Goal: Transaction & Acquisition: Purchase product/service

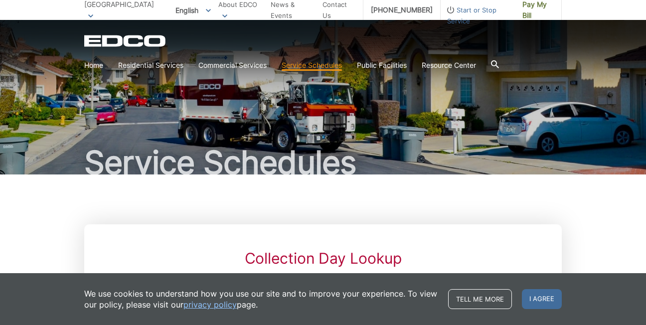
click at [92, 66] on link "Home" at bounding box center [93, 65] width 19 height 11
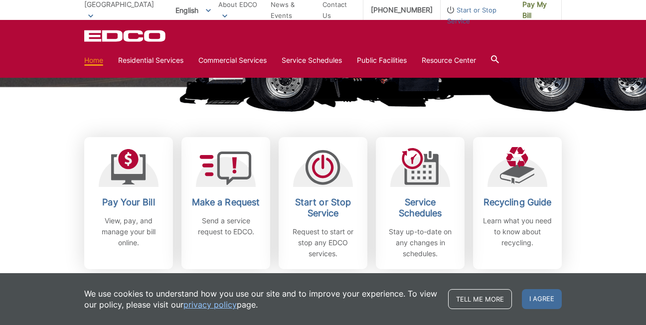
scroll to position [249, 0]
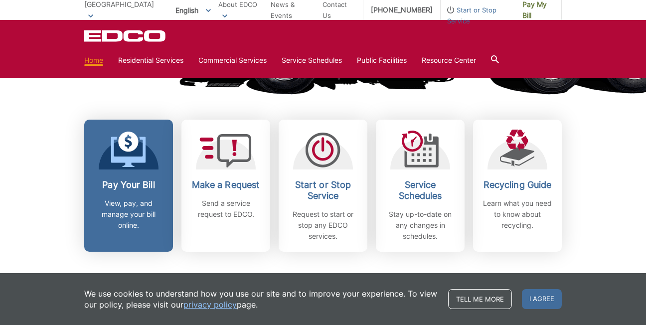
click at [135, 185] on h2 "Pay Your Bill" at bounding box center [129, 184] width 74 height 11
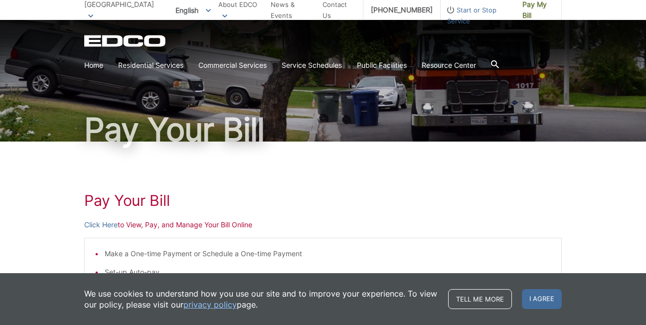
scroll to position [50, 0]
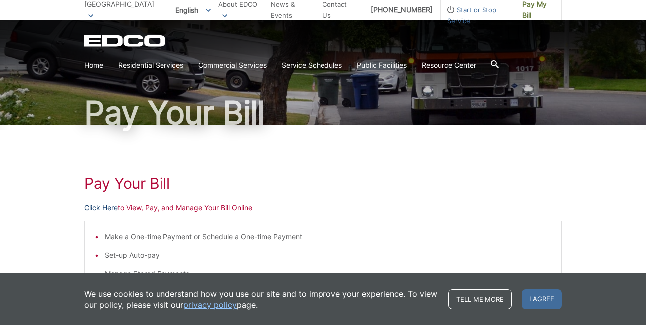
click at [106, 209] on link "Click Here" at bounding box center [100, 207] width 33 height 11
